Goal: Task Accomplishment & Management: Complete application form

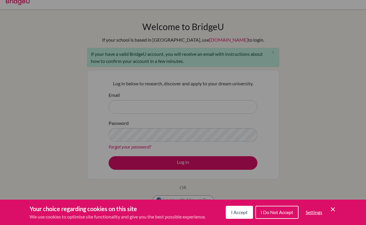
scroll to position [8, 0]
click at [180, 128] on div "Cookie Preferences" at bounding box center [183, 112] width 366 height 225
click at [284, 213] on span "I Do Not Accept" at bounding box center [276, 212] width 33 height 6
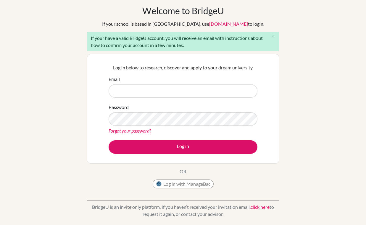
scroll to position [27, 0]
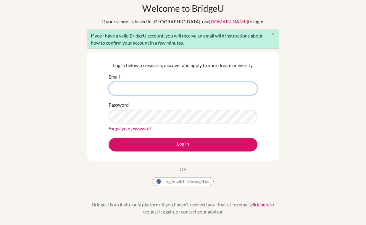
click at [163, 85] on input "Email" at bounding box center [182, 89] width 149 height 14
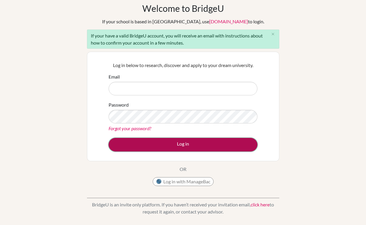
click at [185, 144] on button "Log in" at bounding box center [182, 145] width 149 height 14
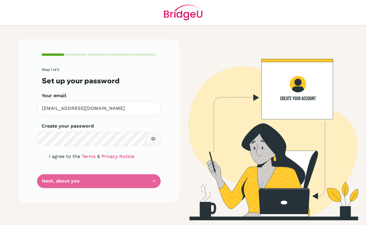
click at [154, 137] on icon "button" at bounding box center [153, 139] width 5 height 5
click at [45, 156] on input "checkbox" at bounding box center [44, 156] width 5 height 5
checkbox input "true"
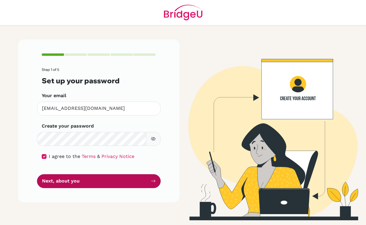
click at [92, 181] on button "Next, about you" at bounding box center [99, 181] width 124 height 14
